Goal: Task Accomplishment & Management: Complete application form

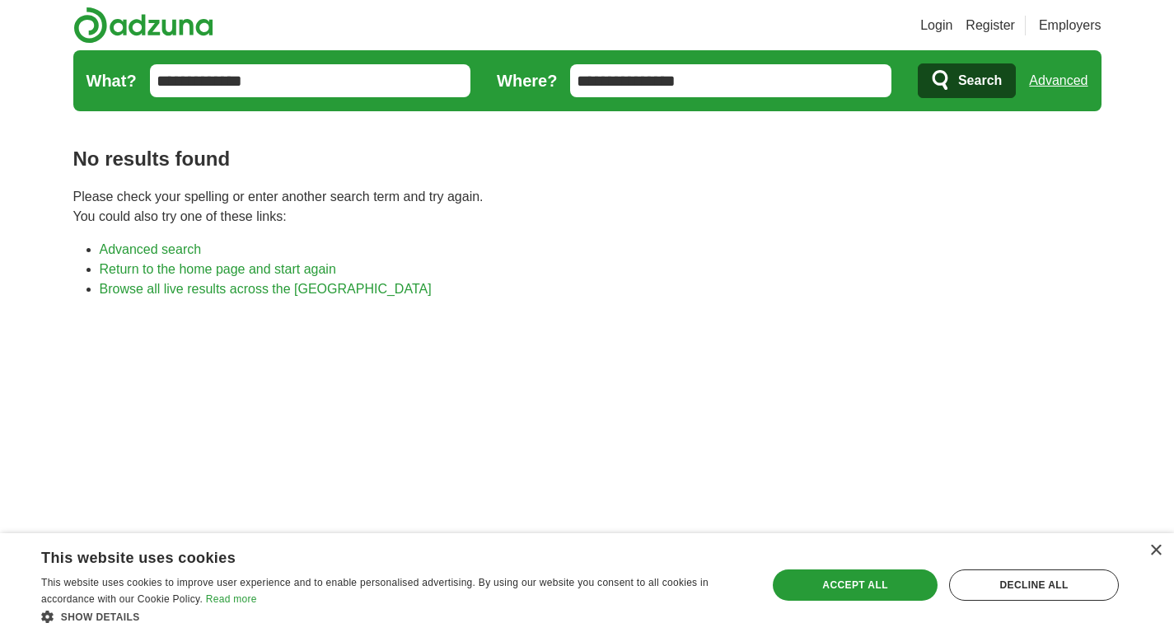
scroll to position [82, 0]
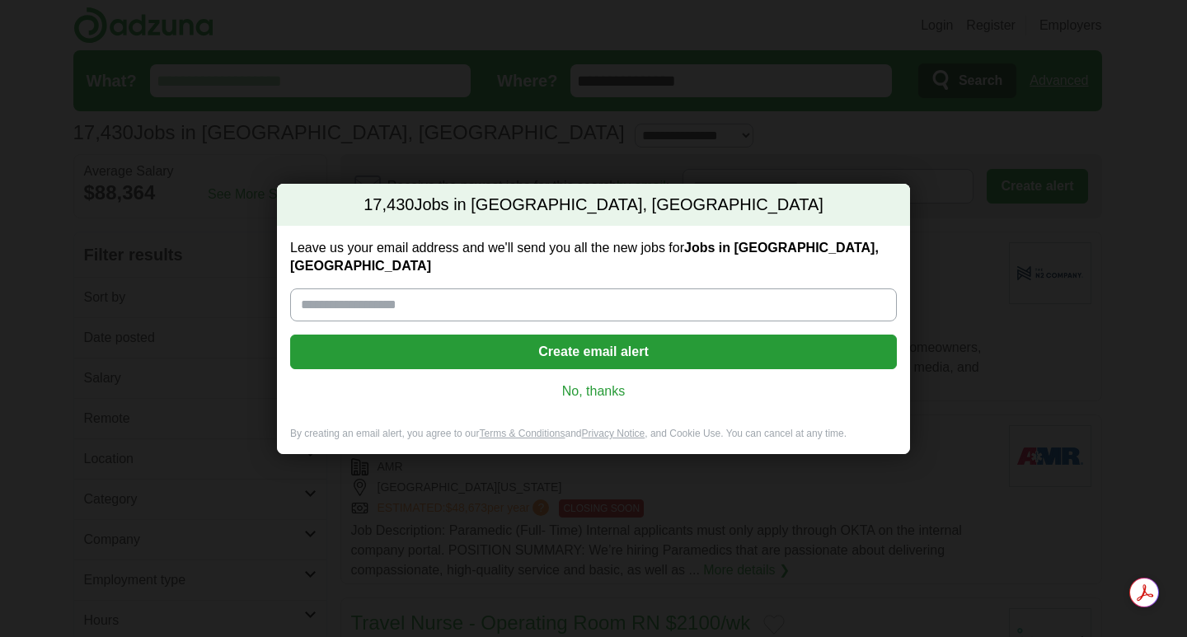
click at [495, 299] on input "Leave us your email address and we'll send you all the new jobs for Jobs in [GE…" at bounding box center [593, 304] width 607 height 33
type input "**********"
click at [603, 347] on button "Create email alert" at bounding box center [593, 352] width 607 height 35
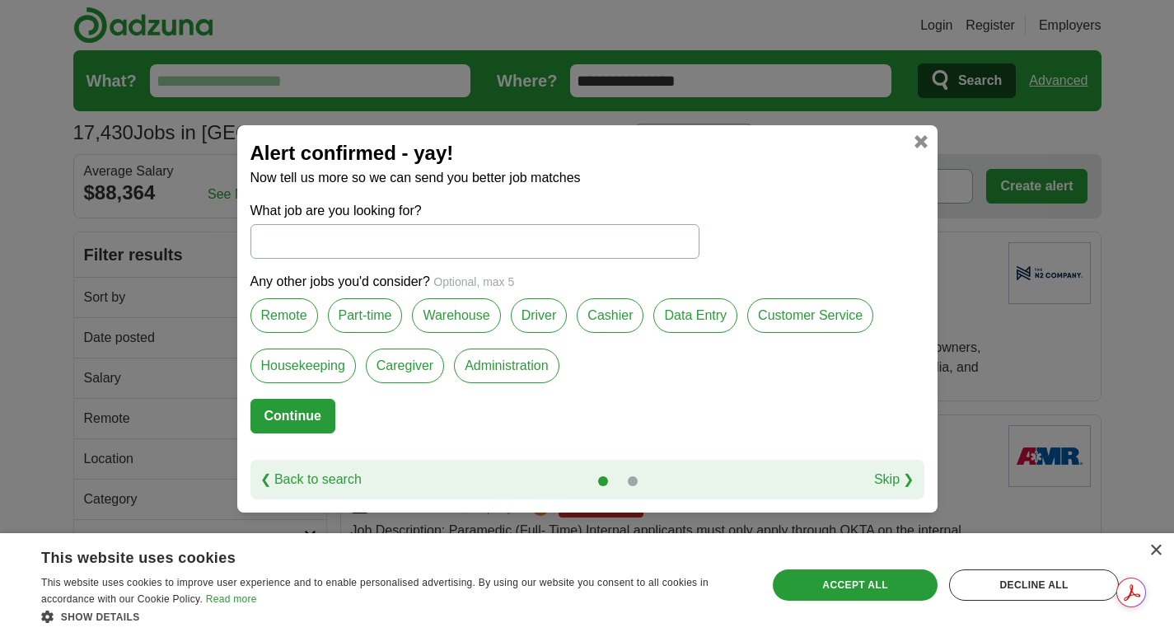
click at [294, 316] on label "Remote" at bounding box center [285, 315] width 68 height 35
click at [286, 245] on input "What job are you looking for?" at bounding box center [475, 241] width 449 height 35
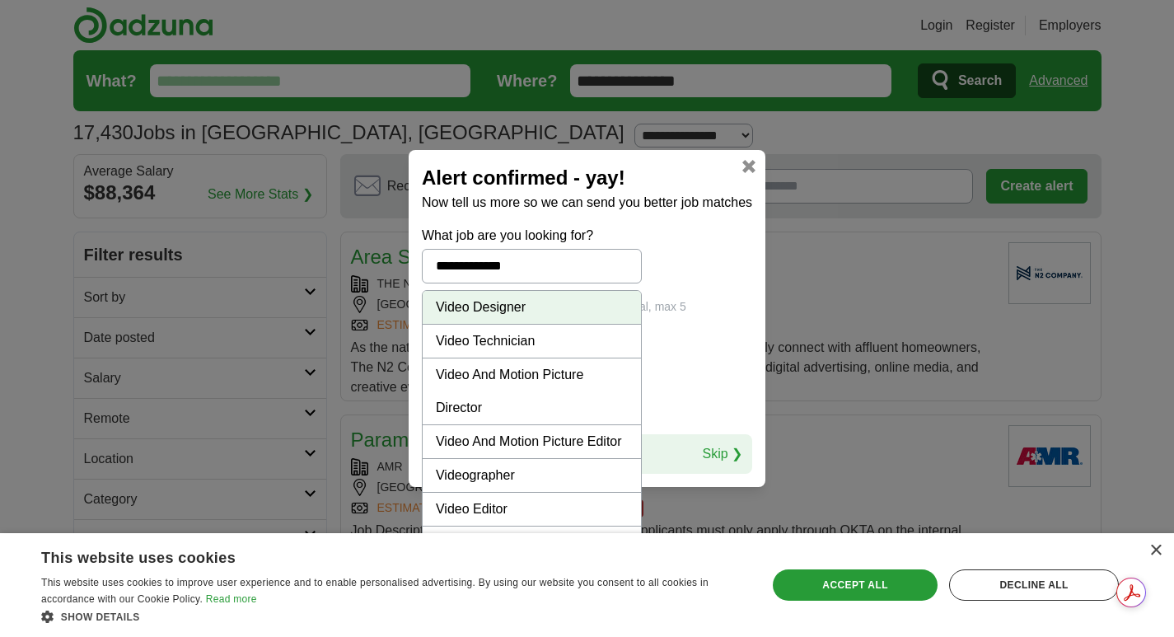
click at [516, 509] on li "Video Editor" at bounding box center [532, 510] width 218 height 34
type input "**********"
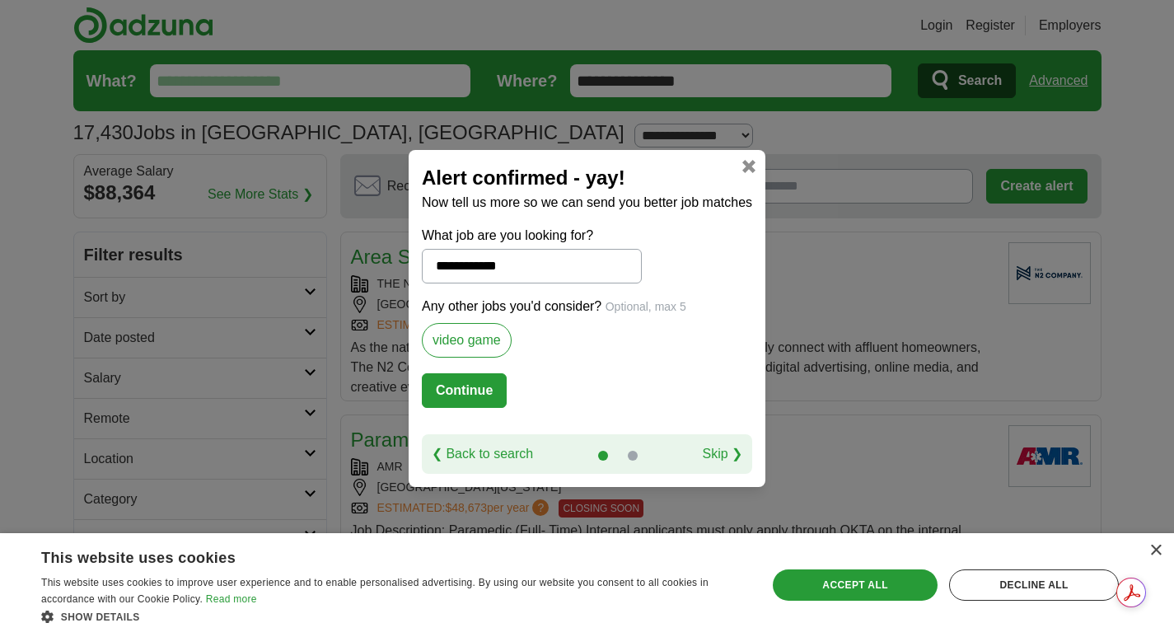
click at [458, 389] on button "Continue" at bounding box center [464, 390] width 85 height 35
select select "*"
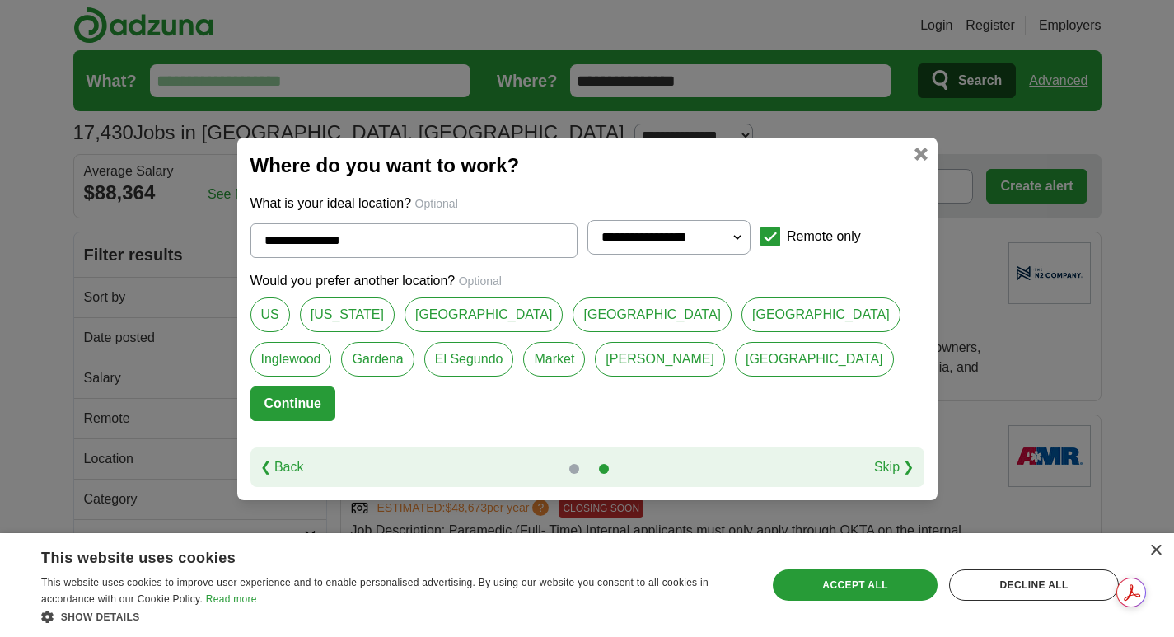
click at [307, 403] on button "Continue" at bounding box center [293, 404] width 85 height 35
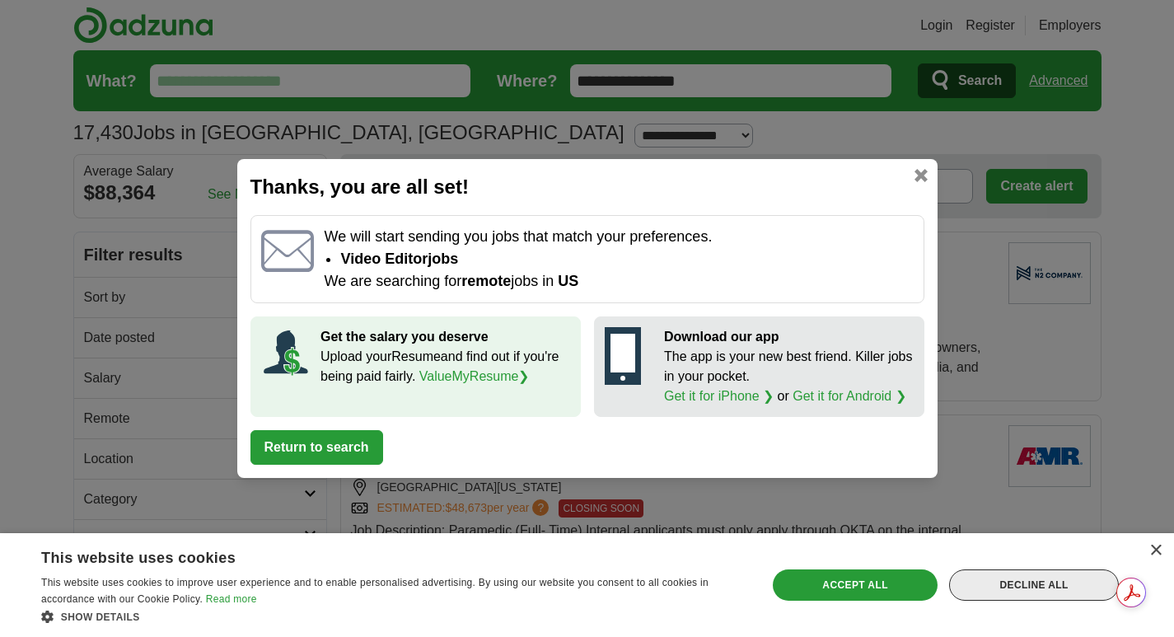
click at [1018, 589] on div "Decline all" at bounding box center [1034, 585] width 170 height 31
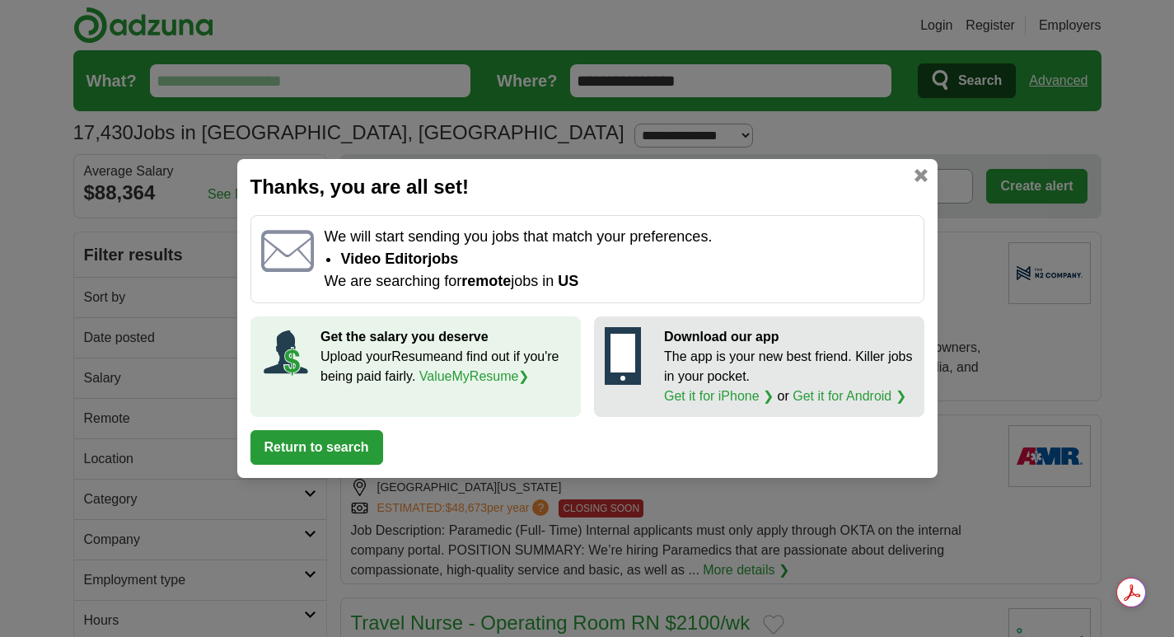
click at [314, 453] on button "Return to search" at bounding box center [317, 447] width 133 height 35
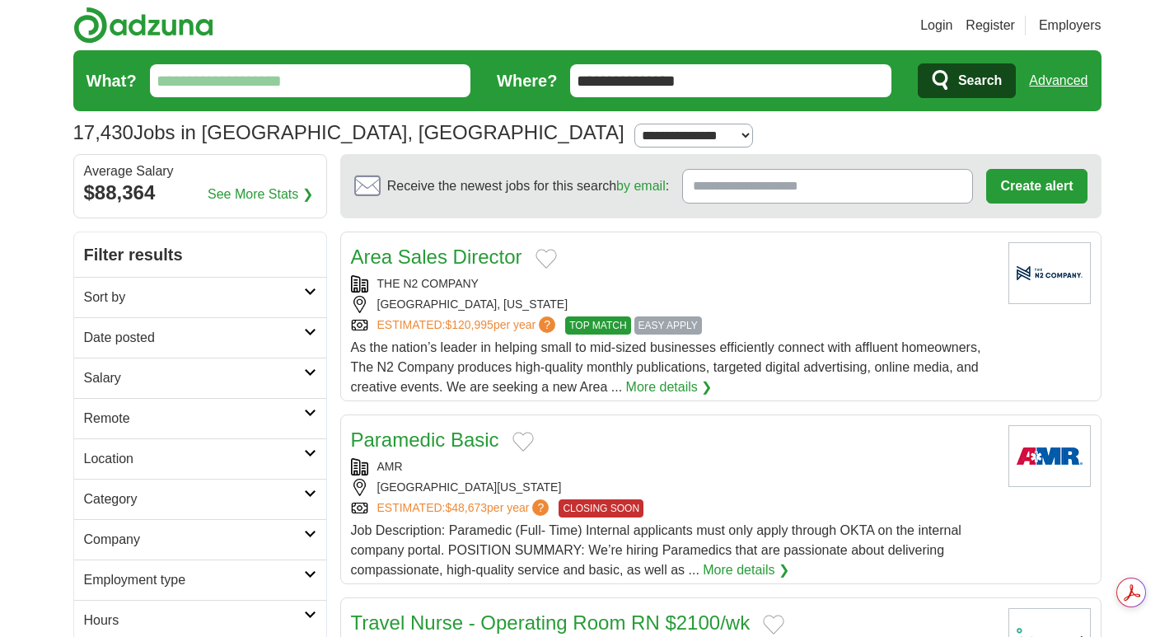
click at [674, 327] on span "EASY APPLY" at bounding box center [669, 325] width 68 height 18
